Goal: Navigation & Orientation: Find specific page/section

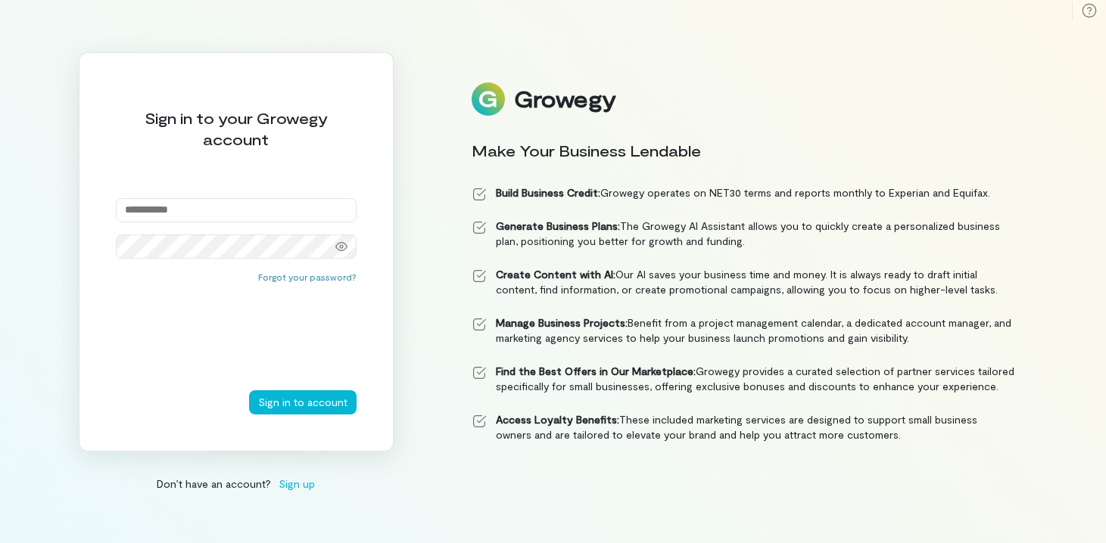
click at [189, 208] on input "email" at bounding box center [236, 210] width 241 height 24
type input "**********"
click at [310, 401] on button "Sign in to account" at bounding box center [302, 403] width 107 height 24
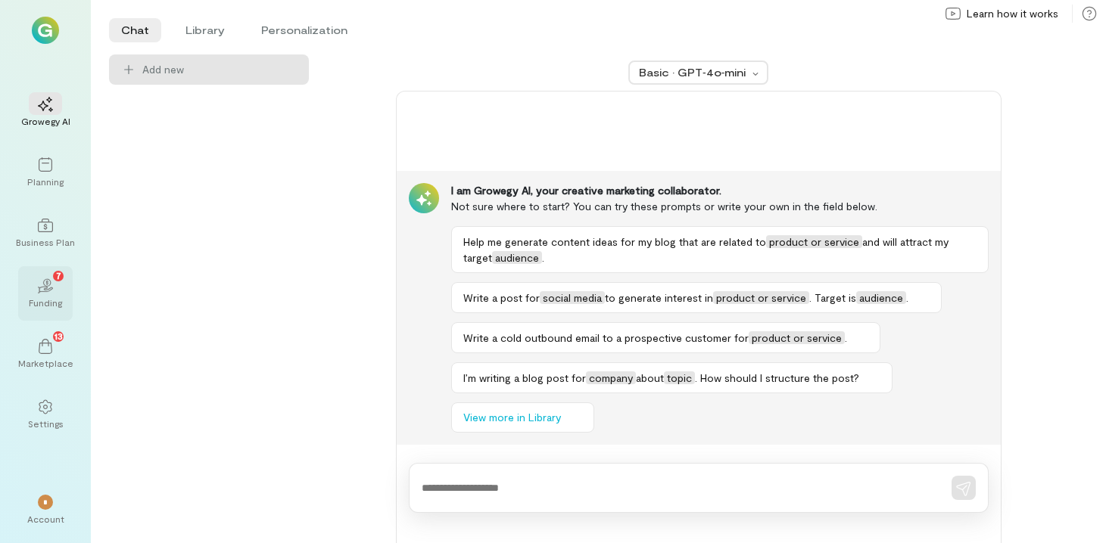
click at [47, 288] on icon "02" at bounding box center [45, 286] width 15 height 15
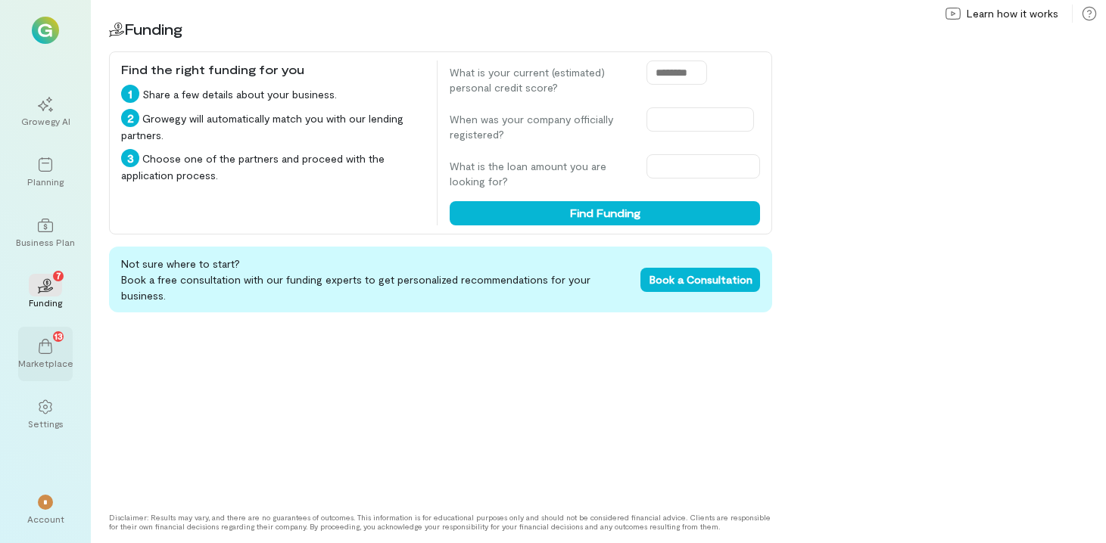
click at [52, 350] on icon at bounding box center [45, 346] width 15 height 15
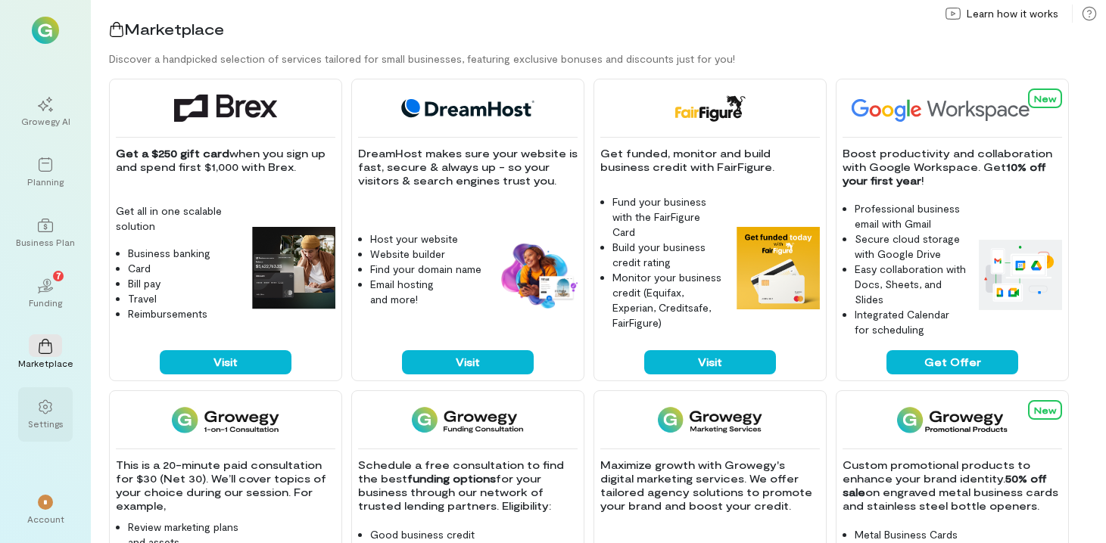
click at [57, 416] on div at bounding box center [45, 406] width 33 height 23
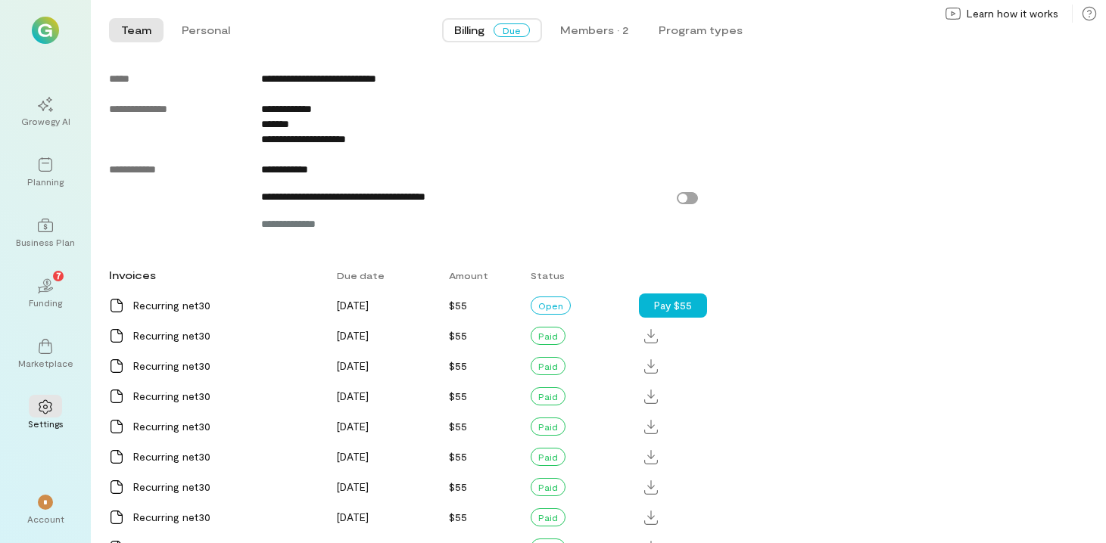
scroll to position [851, 0]
